Goal: Task Accomplishment & Management: Manage account settings

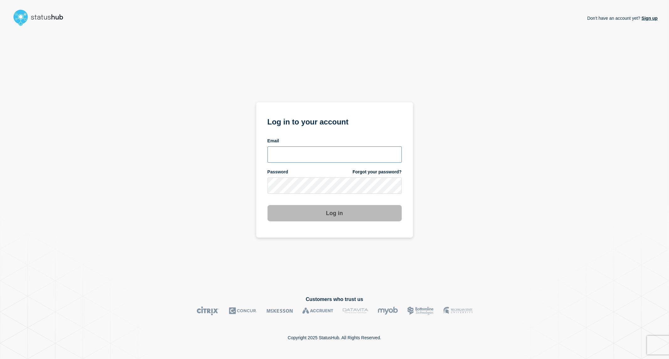
click at [293, 154] on input "email input" at bounding box center [334, 154] width 134 height 16
type input "[PERSON_NAME][EMAIL_ADDRESS][PERSON_NAME][DOMAIN_NAME]"
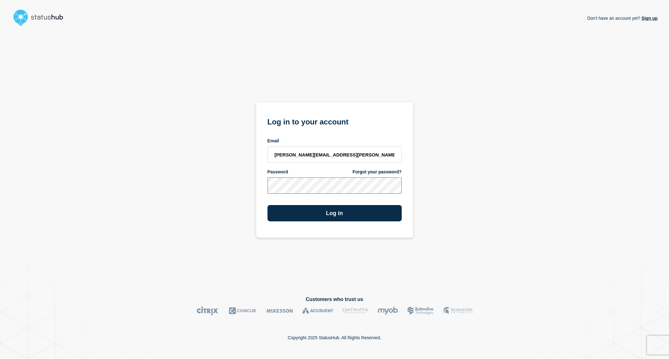
click at [267, 205] on button "Log in" at bounding box center [334, 213] width 134 height 16
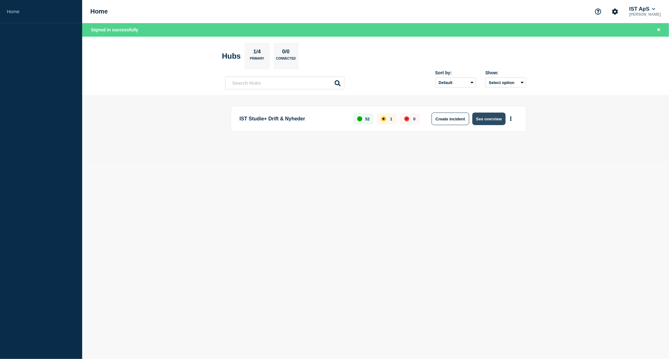
click at [499, 120] on button "See overview" at bounding box center [488, 119] width 33 height 13
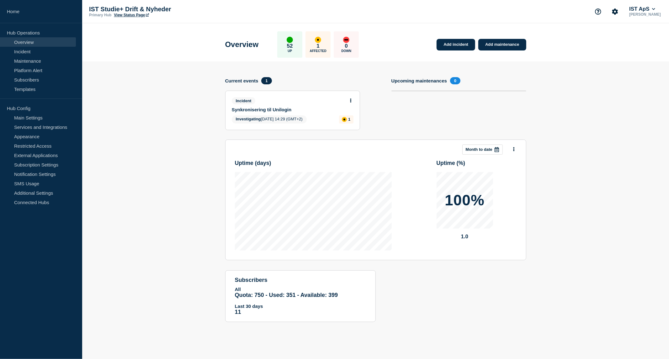
click at [347, 99] on div "Incident" at bounding box center [290, 100] width 116 height 7
click at [352, 99] on button at bounding box center [350, 100] width 5 height 5
click at [350, 125] on link "Update incident" at bounding box center [350, 123] width 30 height 5
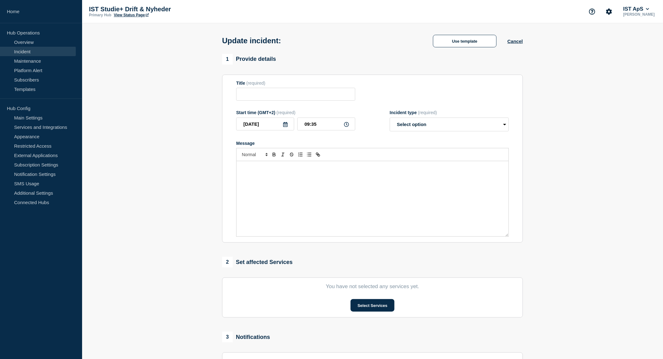
type input "Synkronisering til Unilogin"
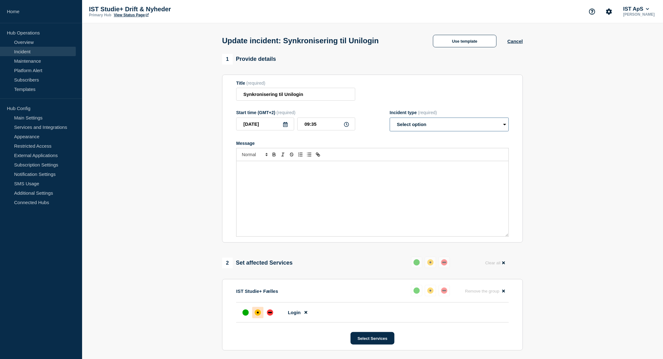
click at [446, 127] on select "Select option Investigating Identified Monitoring Resolved" at bounding box center [449, 125] width 119 height 14
select select "identified"
click at [390, 119] on select "Select option Investigating Identified Monitoring Resolved" at bounding box center [449, 125] width 119 height 14
click at [283, 182] on div "Message" at bounding box center [373, 198] width 272 height 75
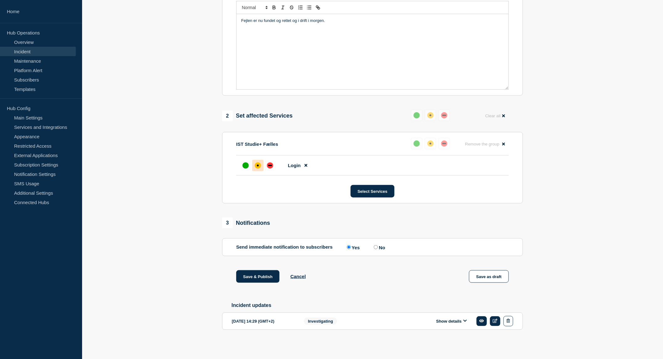
scroll to position [150, 0]
click at [265, 276] on button "Save & Publish" at bounding box center [257, 276] width 43 height 13
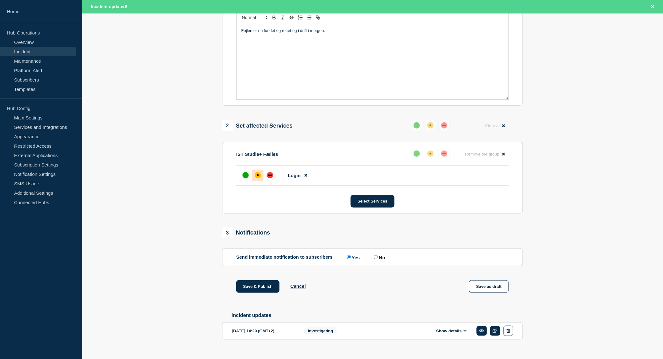
scroll to position [164, 0]
